Goal: Task Accomplishment & Management: Use online tool/utility

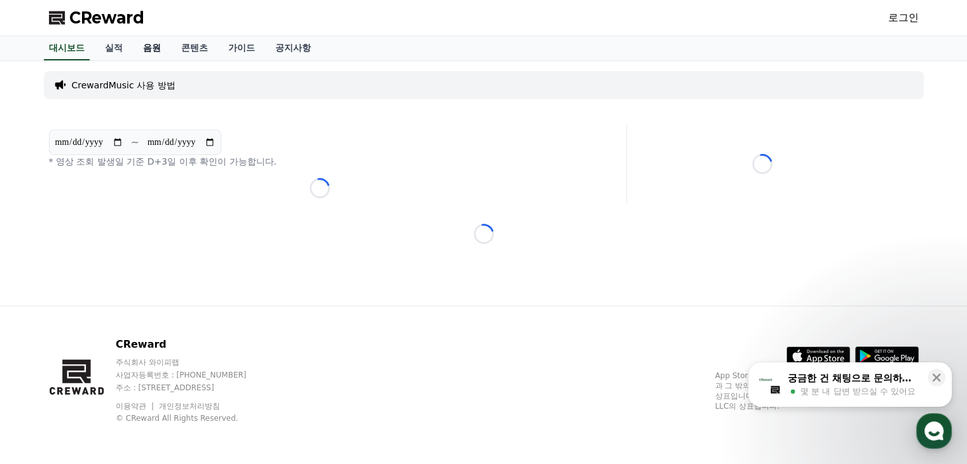
click at [144, 42] on link "음원" at bounding box center [152, 48] width 38 height 24
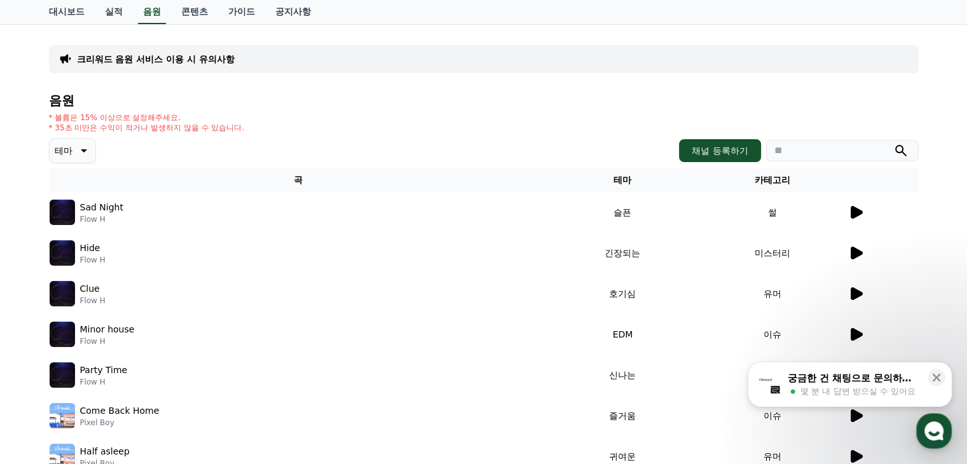
scroll to position [64, 0]
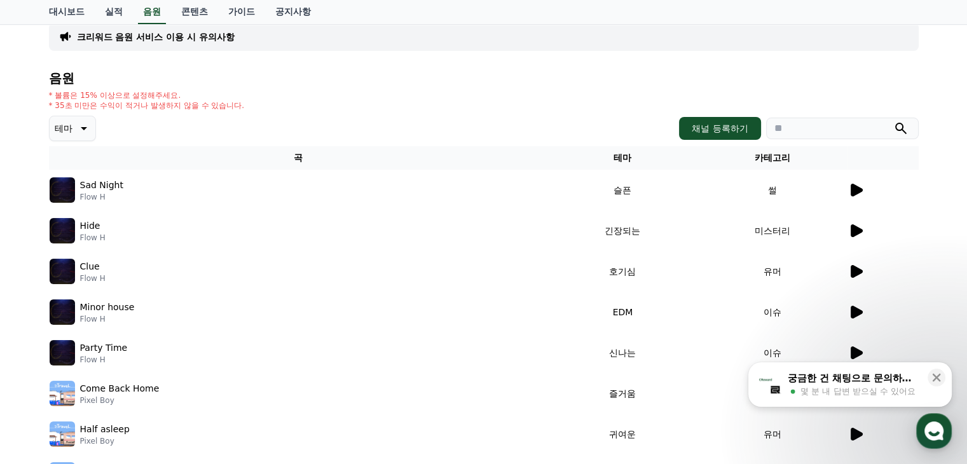
click at [849, 227] on icon at bounding box center [855, 230] width 15 height 15
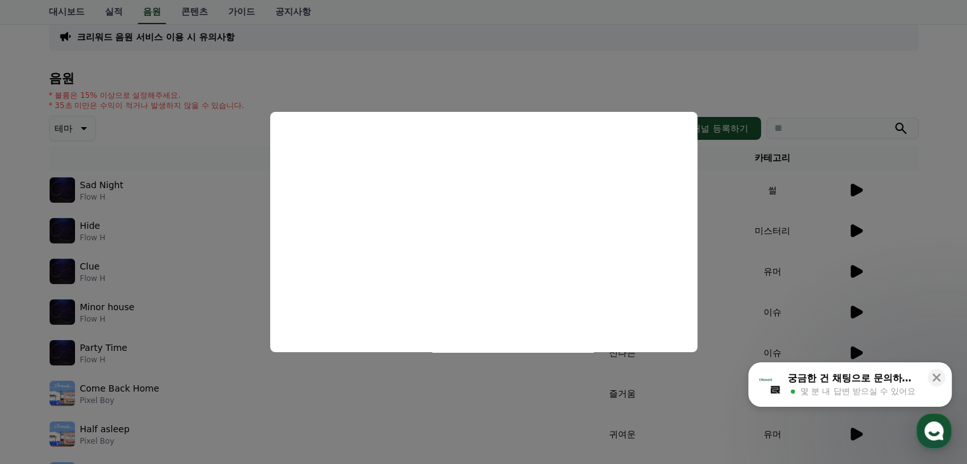
click at [928, 166] on button "close modal" at bounding box center [483, 232] width 967 height 464
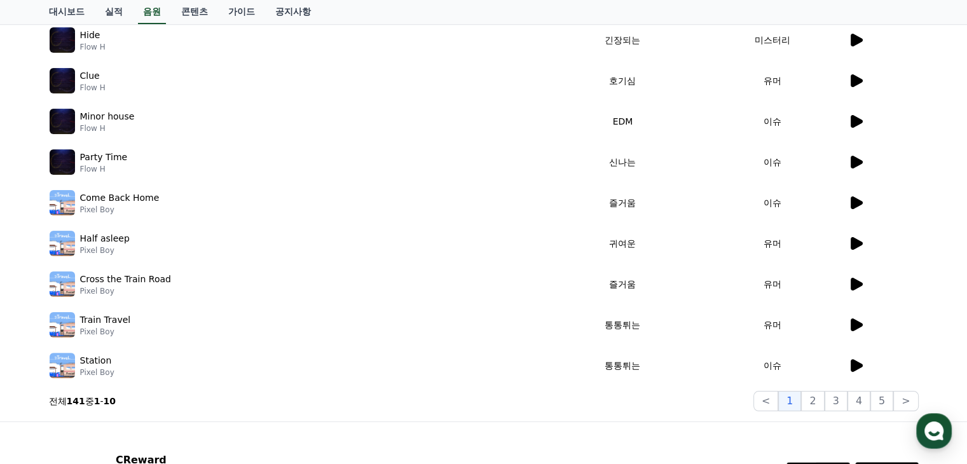
scroll to position [318, 0]
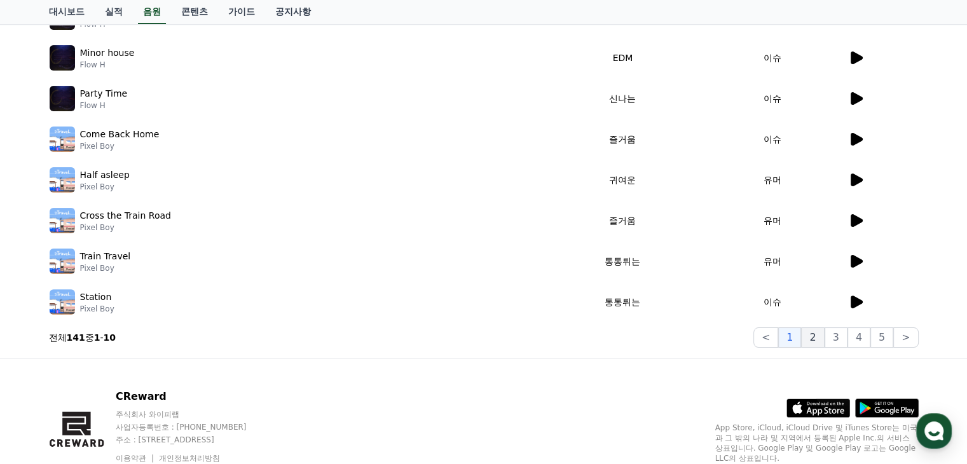
click at [827, 334] on button "2" at bounding box center [835, 337] width 23 height 20
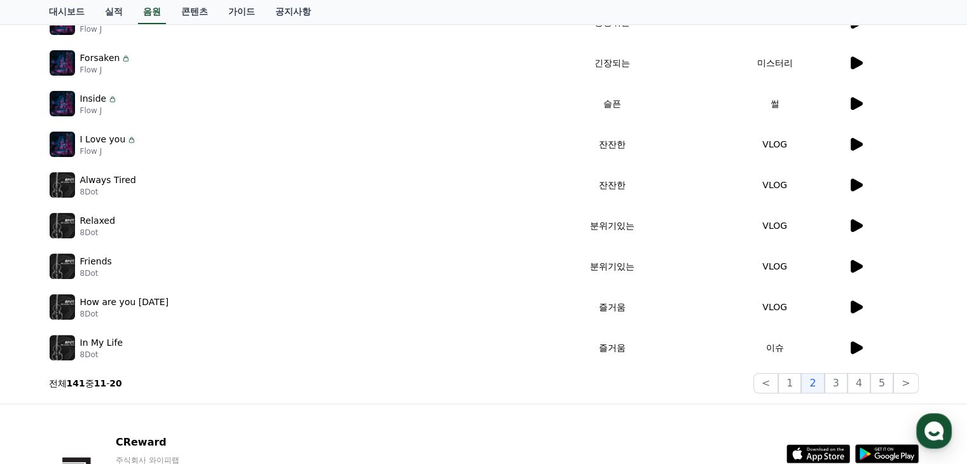
scroll to position [254, 0]
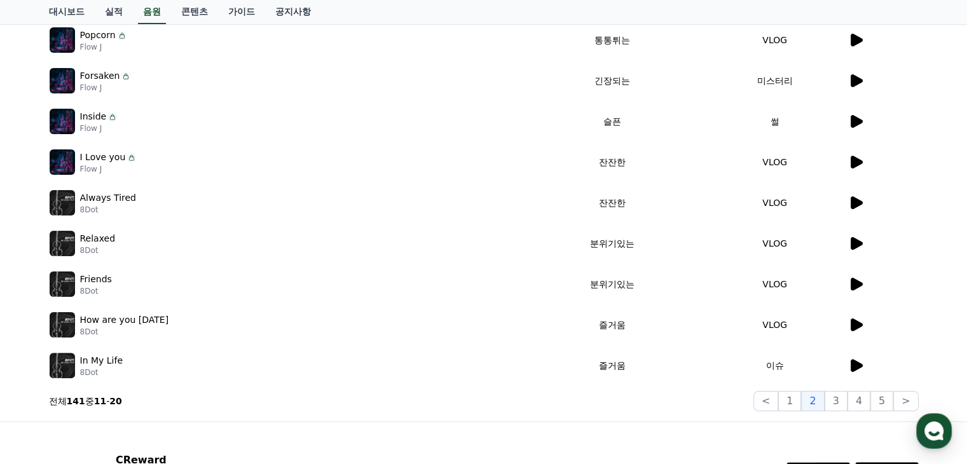
click at [856, 199] on icon at bounding box center [856, 202] width 12 height 13
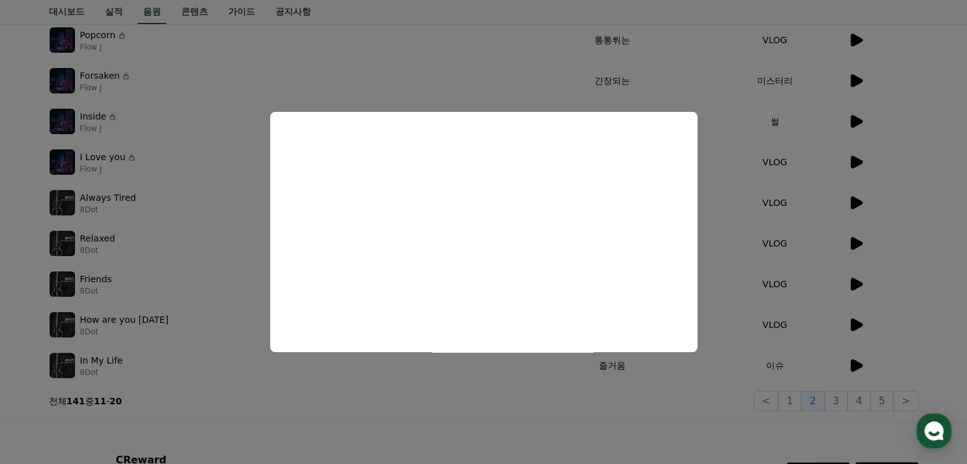
click at [852, 174] on button "close modal" at bounding box center [483, 232] width 967 height 464
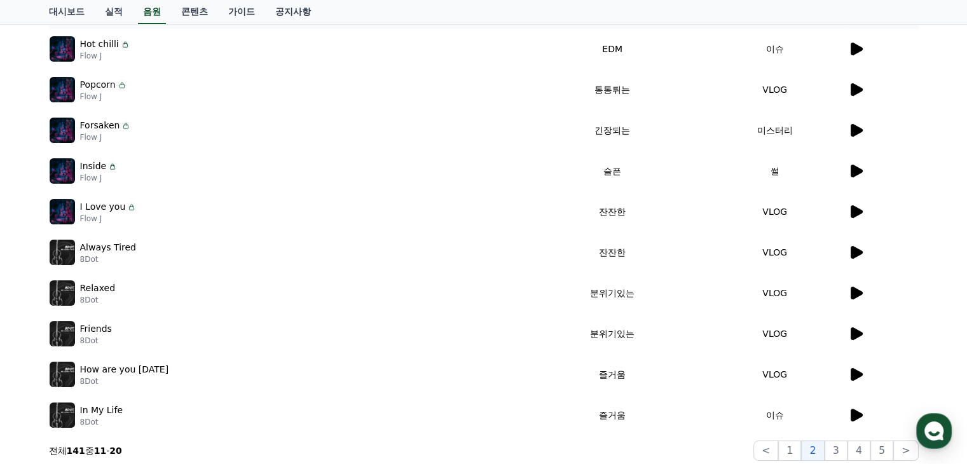
scroll to position [64, 0]
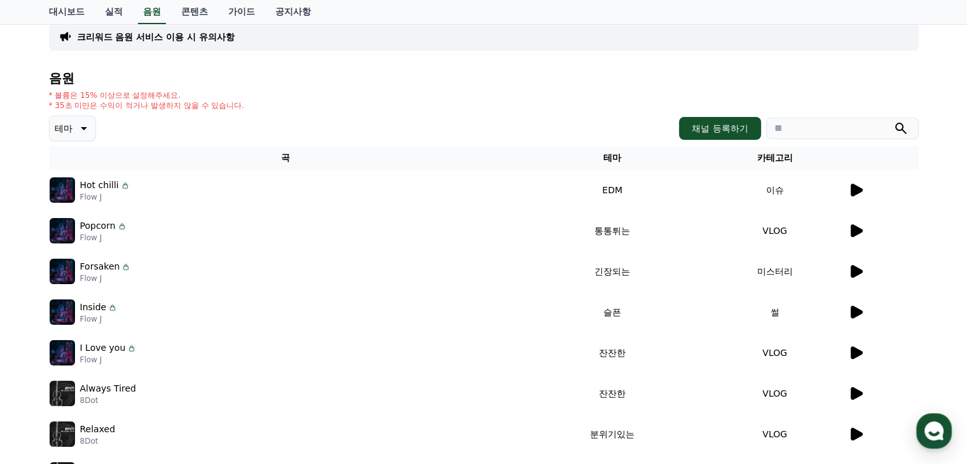
click at [854, 233] on icon at bounding box center [856, 230] width 12 height 13
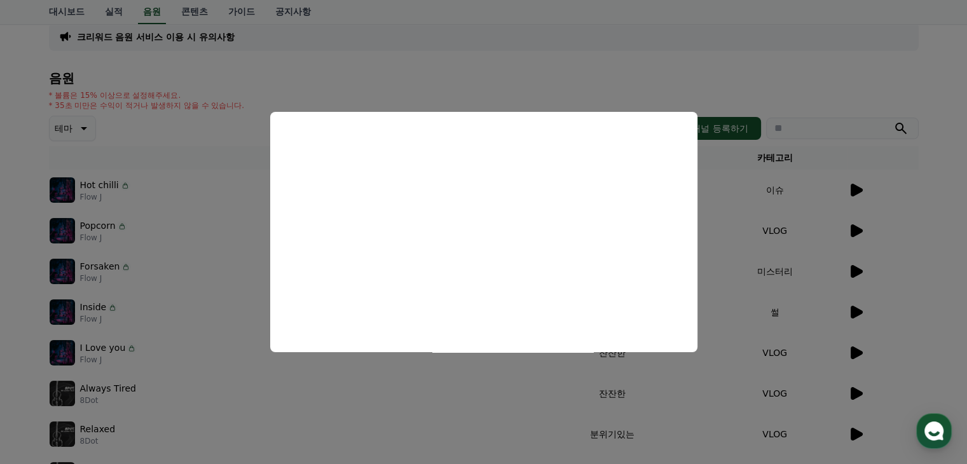
click at [389, 385] on button "close modal" at bounding box center [483, 232] width 967 height 464
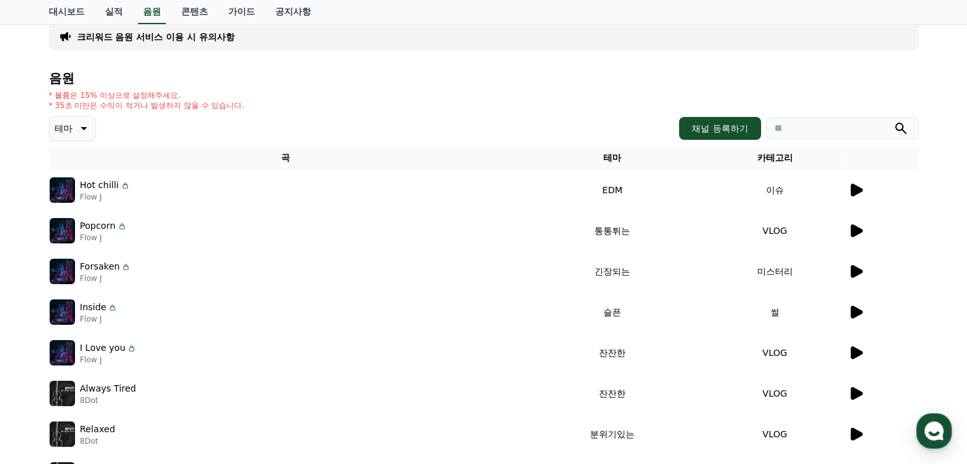
scroll to position [0, 0]
